Goal: Navigation & Orientation: Find specific page/section

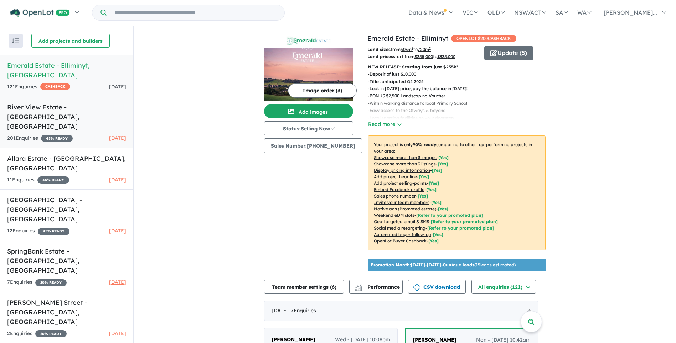
click at [31, 102] on h5 "River View Estate - [GEOGRAPHIC_DATA] , [GEOGRAPHIC_DATA]" at bounding box center [66, 116] width 119 height 29
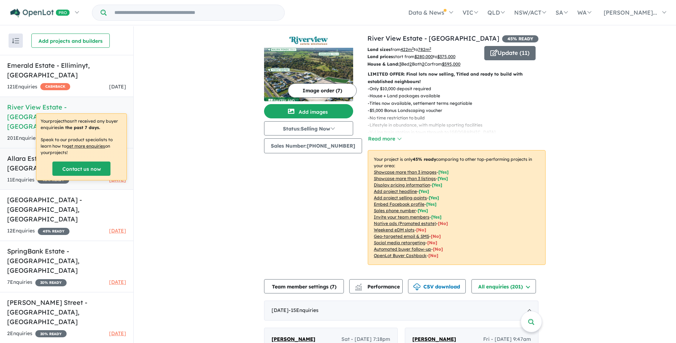
click at [16, 154] on h5 "Allara Estate - [GEOGRAPHIC_DATA] , [GEOGRAPHIC_DATA]" at bounding box center [66, 163] width 119 height 19
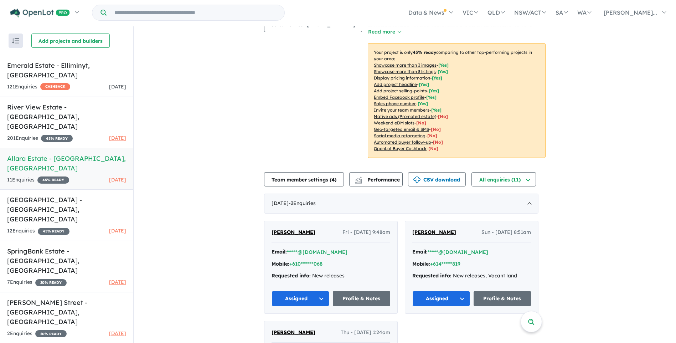
scroll to position [143, 0]
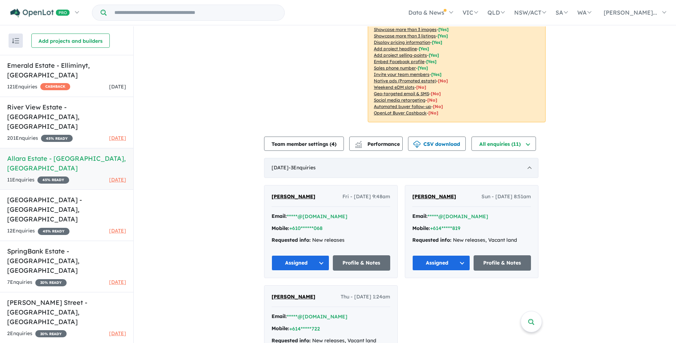
click at [531, 158] on div "[DATE] - 3 Enquir ies ( 0 unread)" at bounding box center [401, 168] width 274 height 20
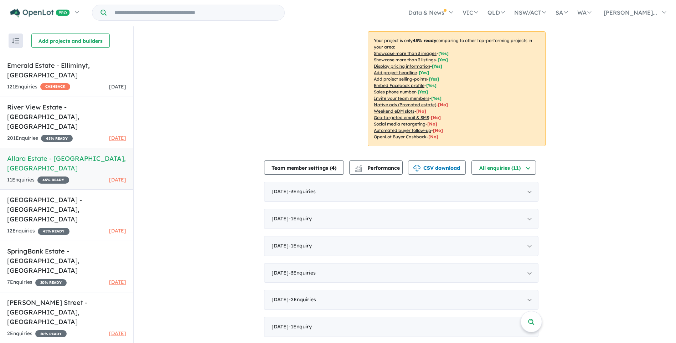
scroll to position [112, 0]
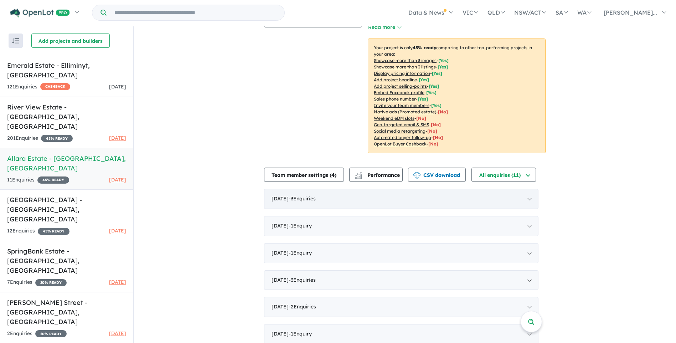
click at [530, 189] on div "[DATE] - 3 Enquir ies ( 0 unread)" at bounding box center [401, 199] width 274 height 20
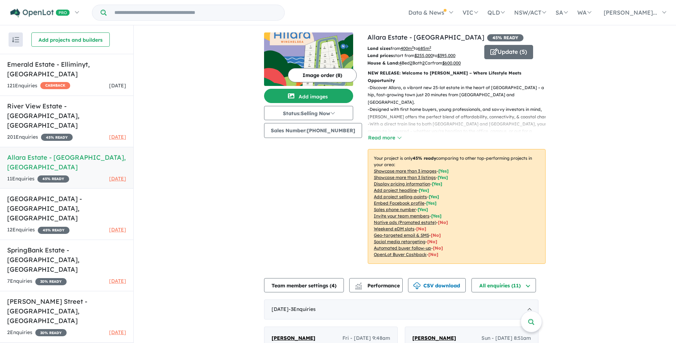
scroll to position [0, 0]
click at [30, 194] on h5 "[GEOGRAPHIC_DATA] - [GEOGRAPHIC_DATA] , [GEOGRAPHIC_DATA]" at bounding box center [66, 208] width 119 height 29
